Goal: Task Accomplishment & Management: Use online tool/utility

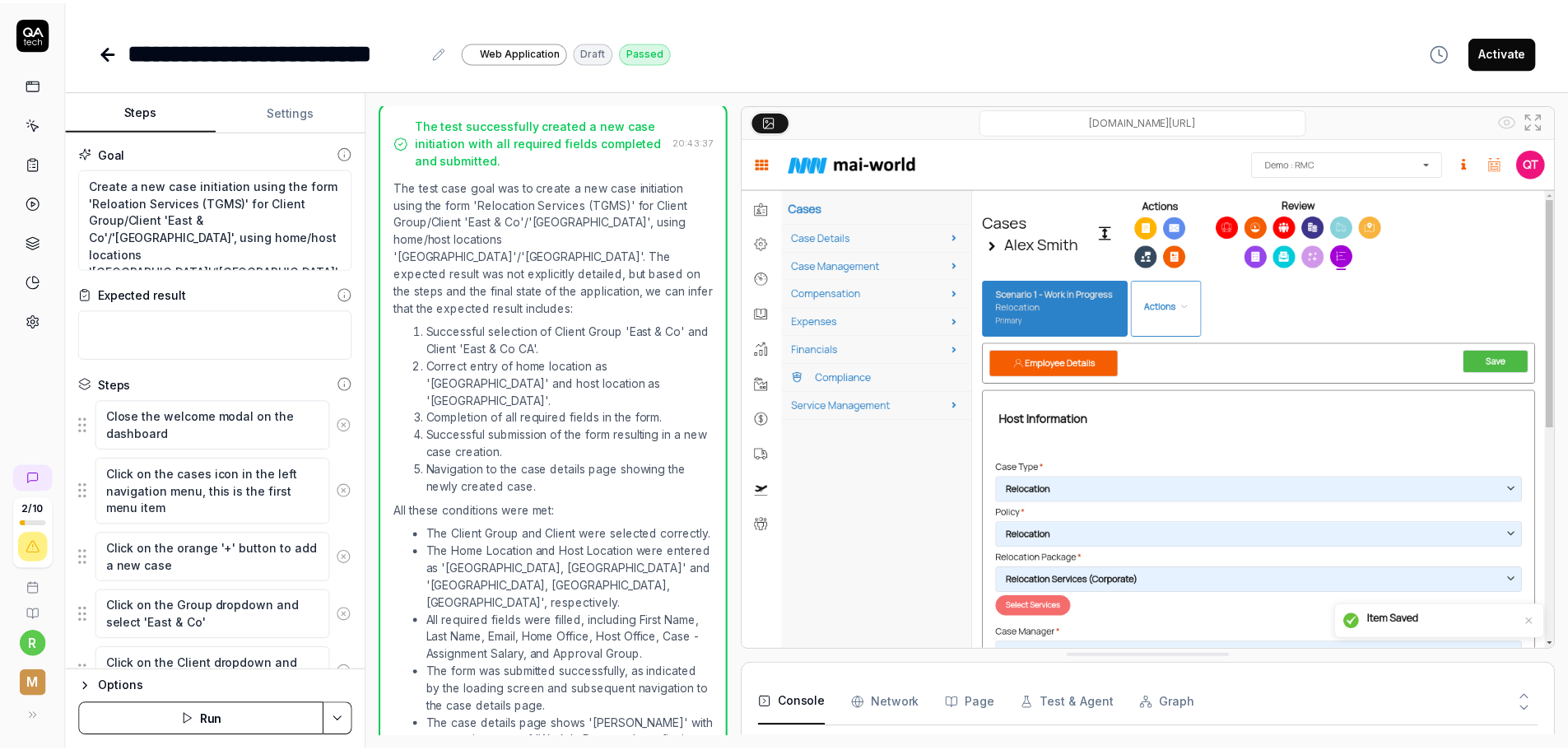
scroll to position [3192, 0]
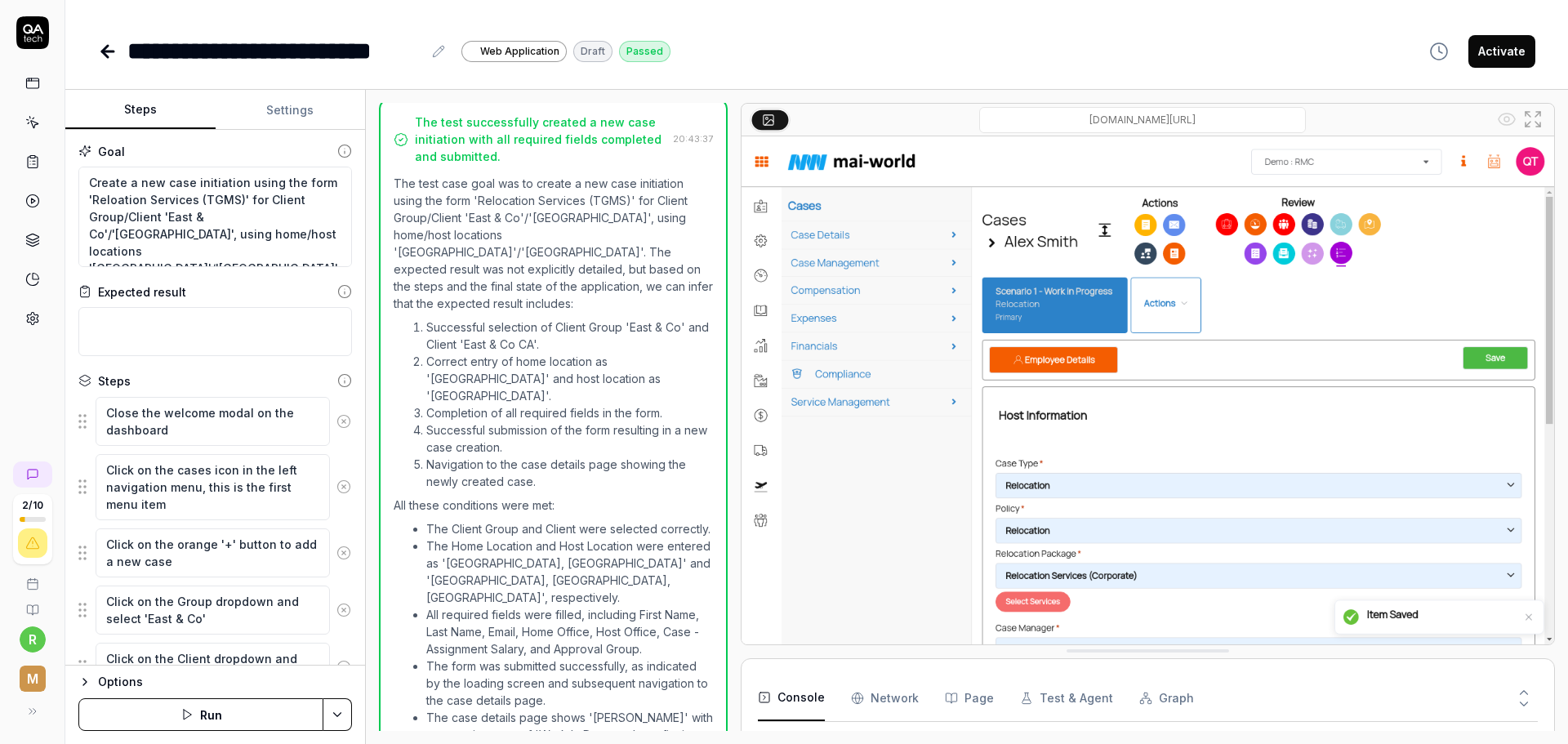
click at [1447, 49] on circle "button" at bounding box center [1438, 51] width 16 height 16
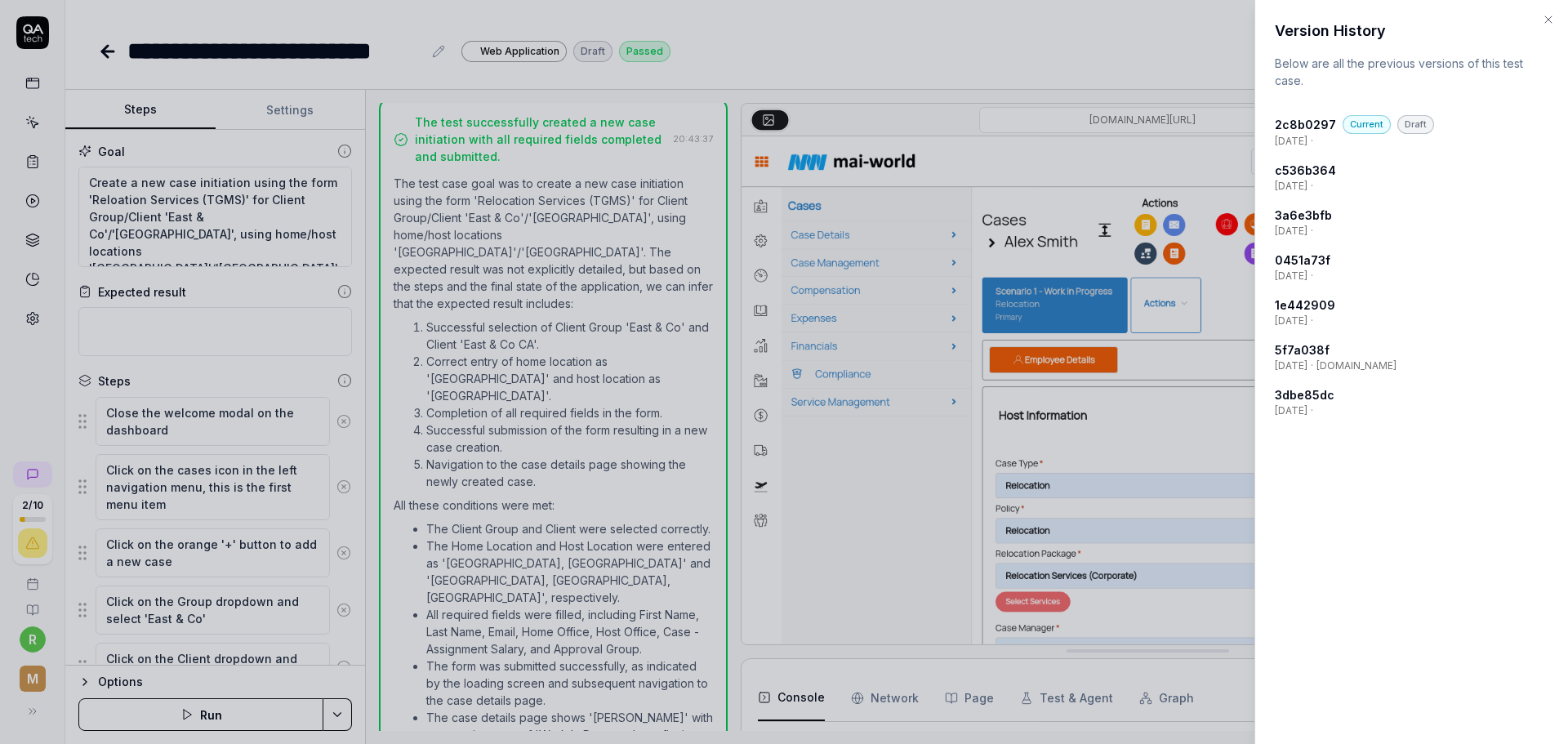
click at [1543, 13] on icon "button" at bounding box center [1547, 19] width 13 height 13
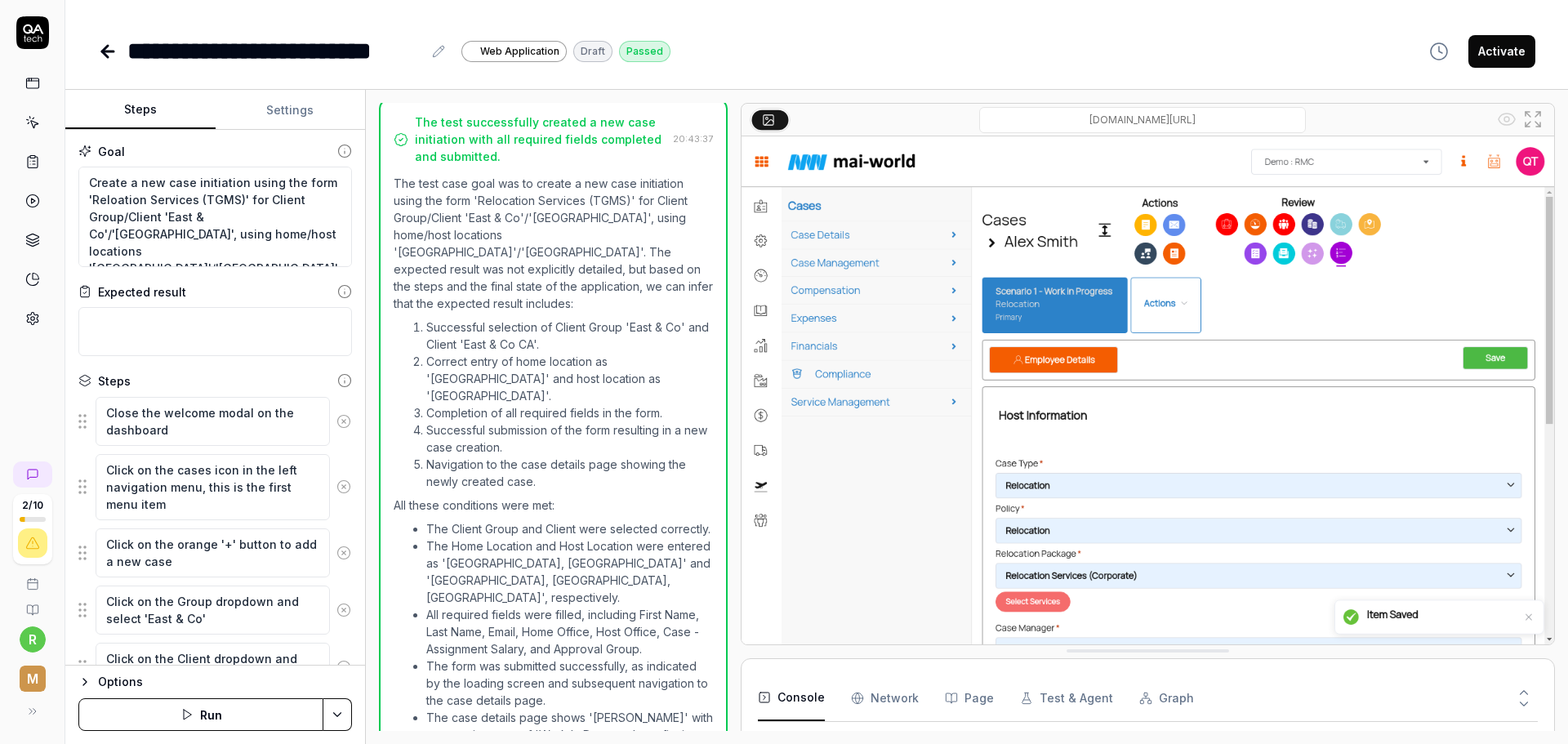
click at [8, 42] on div at bounding box center [32, 175] width 65 height 317
click at [34, 28] on icon at bounding box center [33, 33] width 33 height 33
click at [34, 28] on icon at bounding box center [33, 33] width 33 height 33
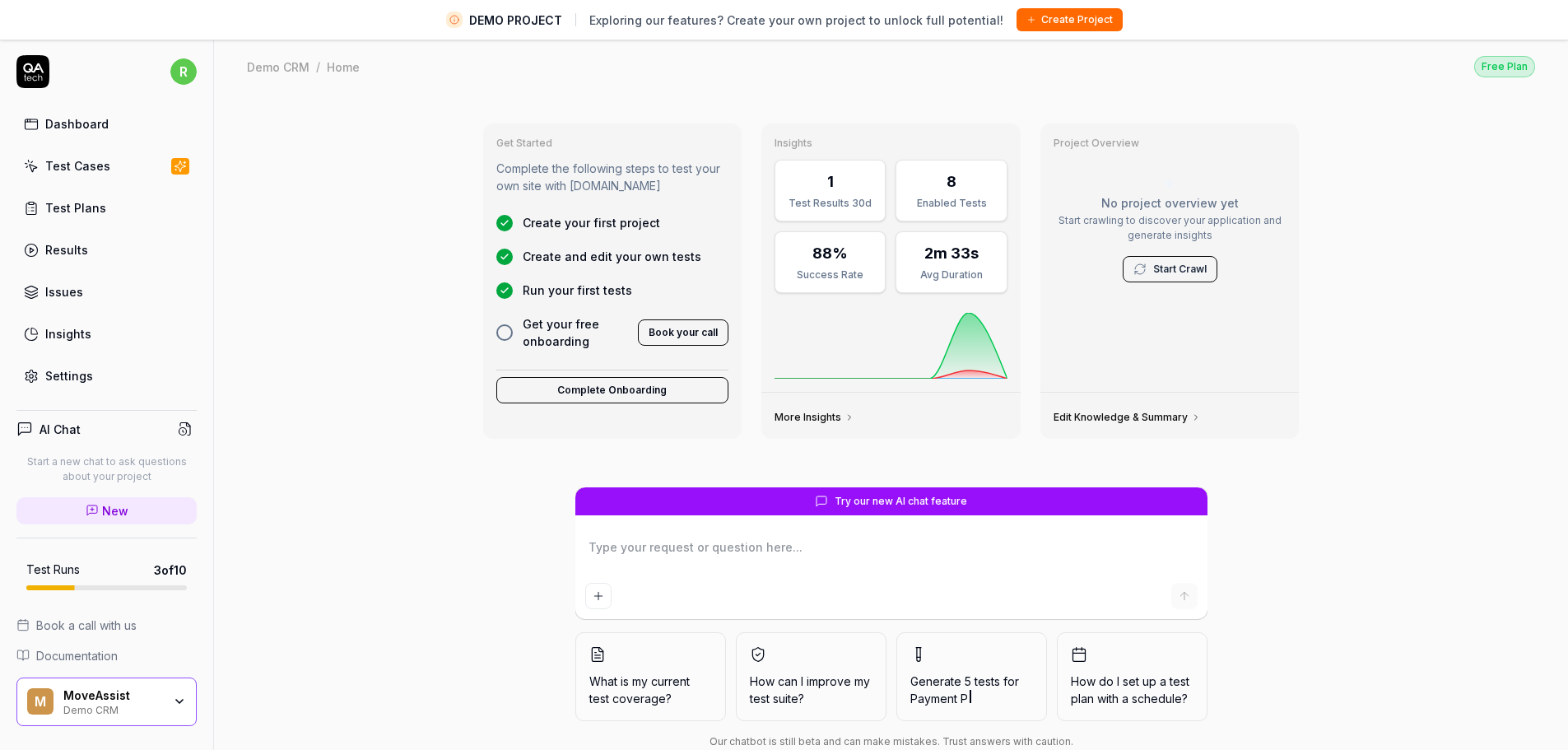
type textarea "*"
